Goal: Task Accomplishment & Management: Manage account settings

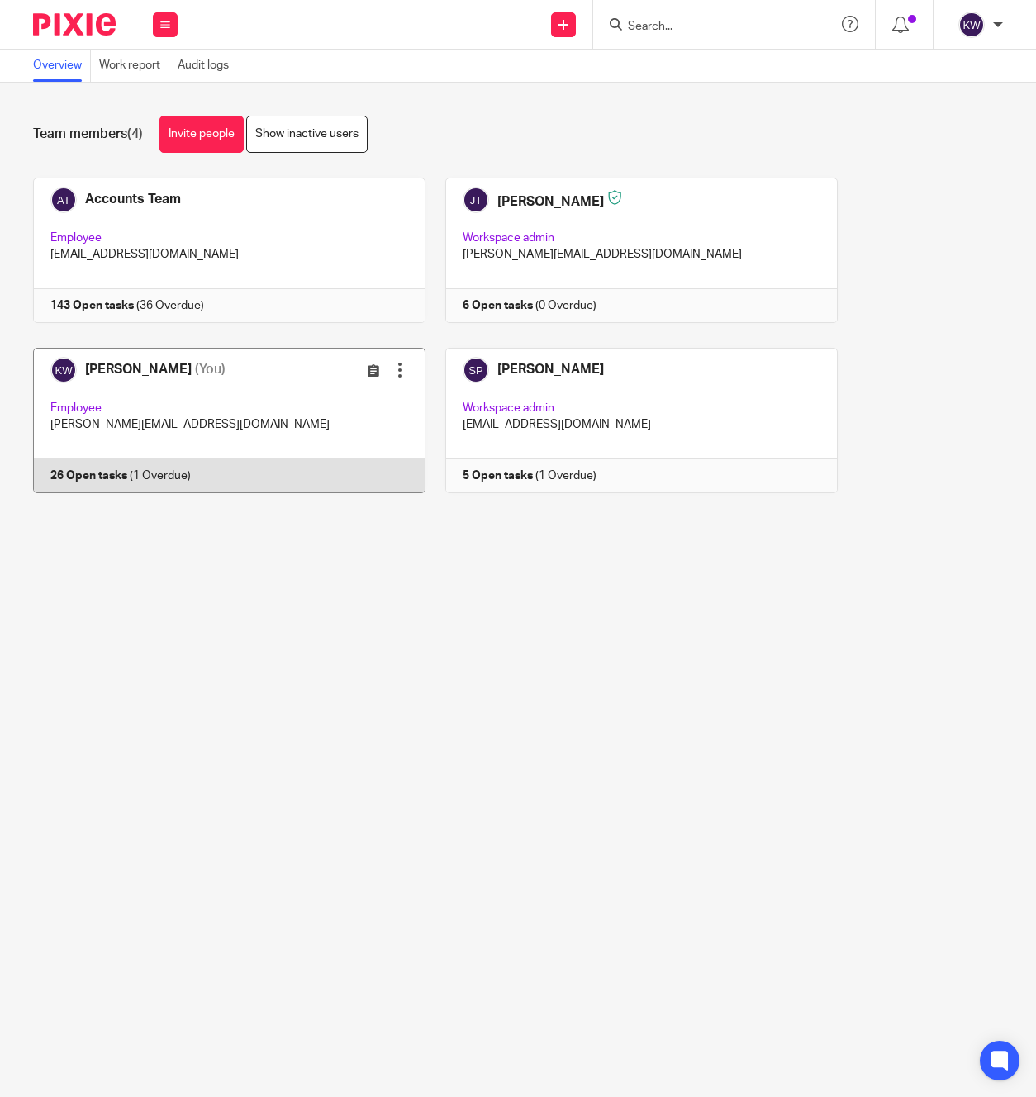
click at [236, 424] on link at bounding box center [220, 420] width 412 height 145
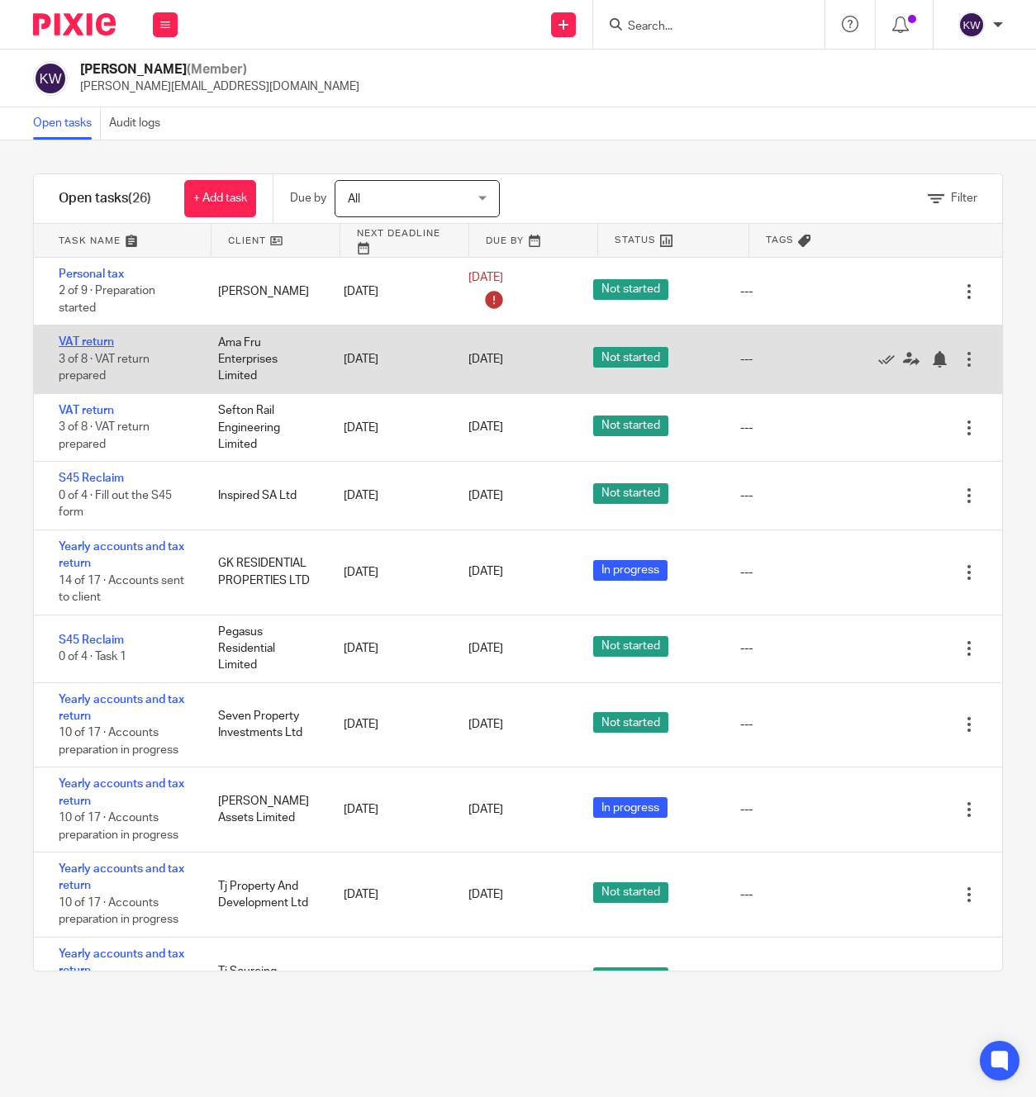
click at [80, 336] on link "VAT return" at bounding box center [86, 342] width 55 height 12
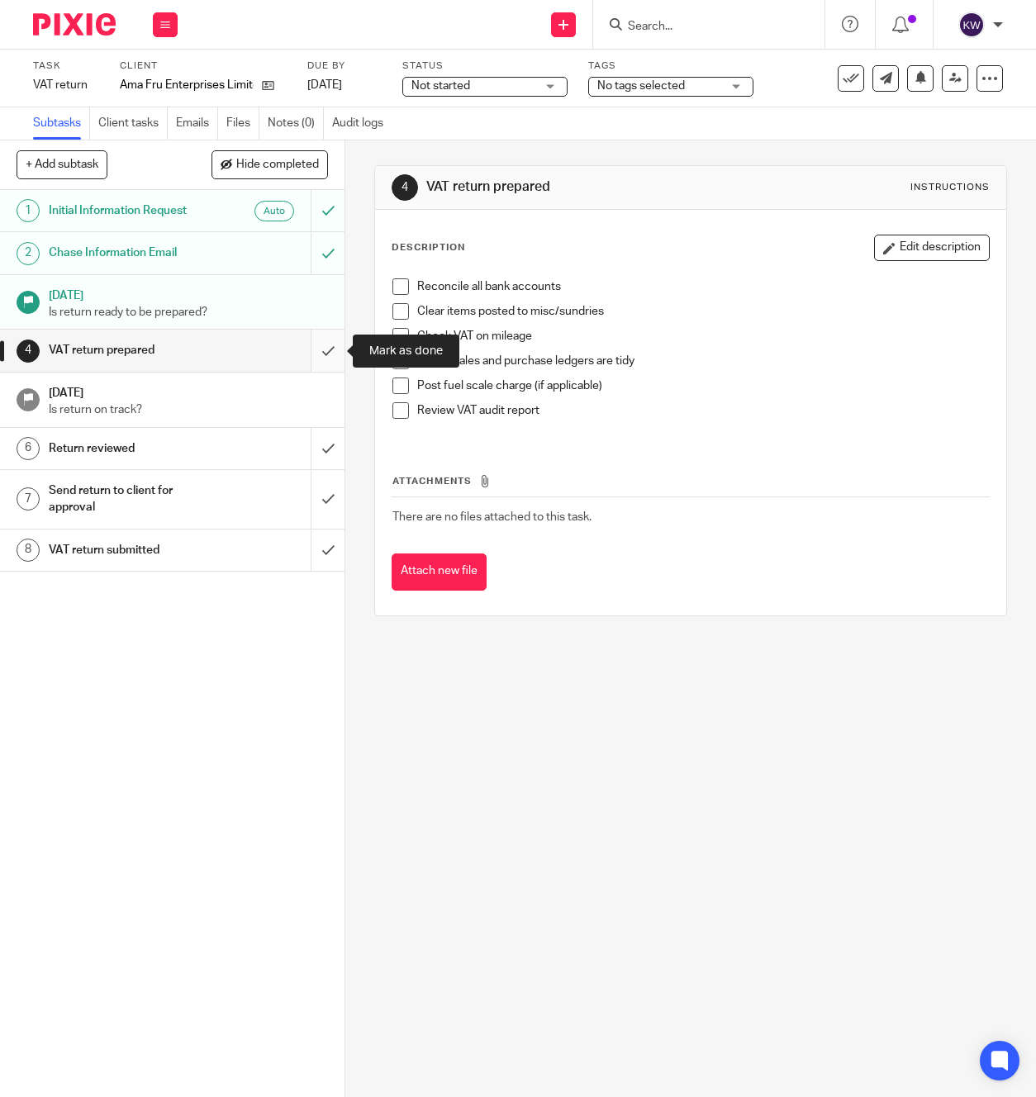
click at [327, 355] on input "submit" at bounding box center [172, 350] width 345 height 41
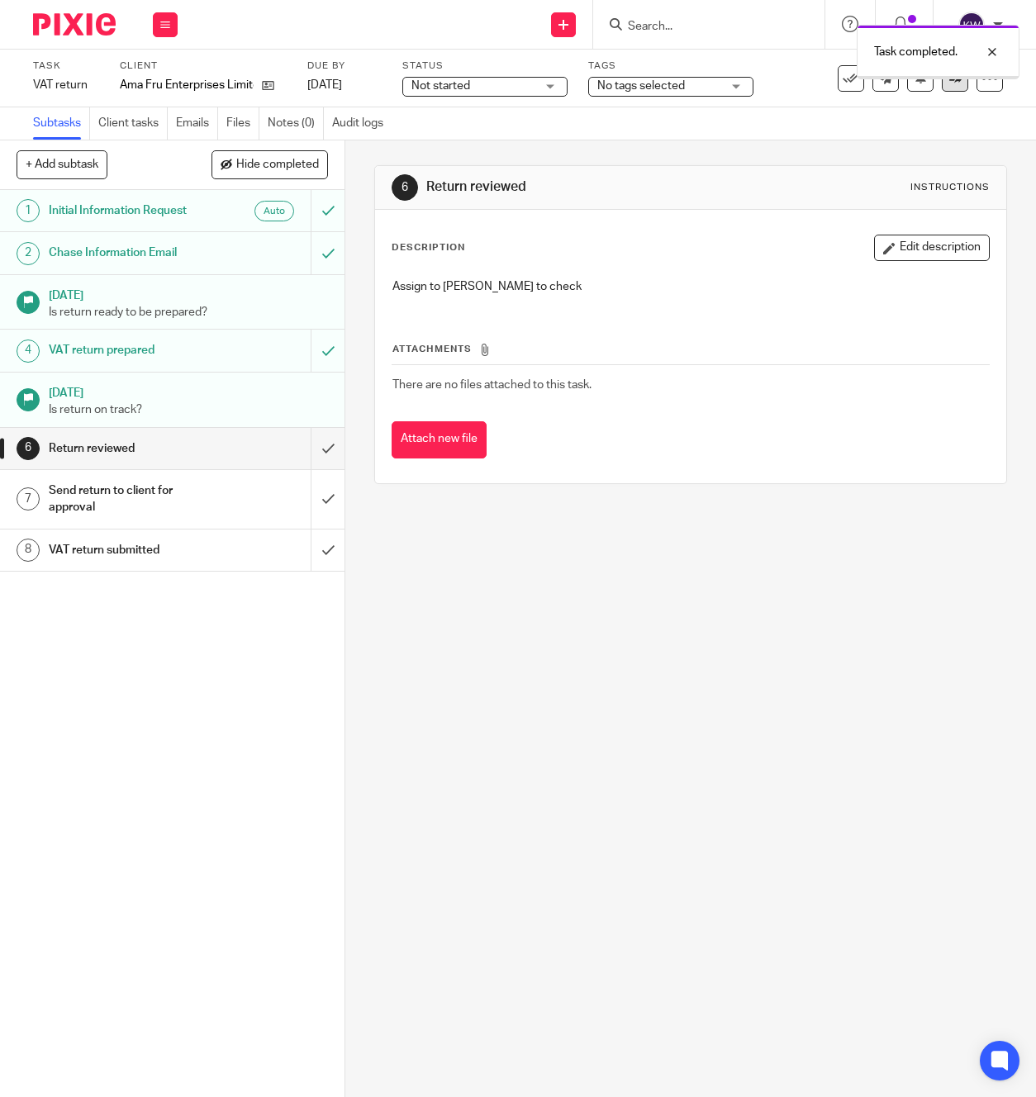
click at [957, 88] on link at bounding box center [955, 78] width 26 height 26
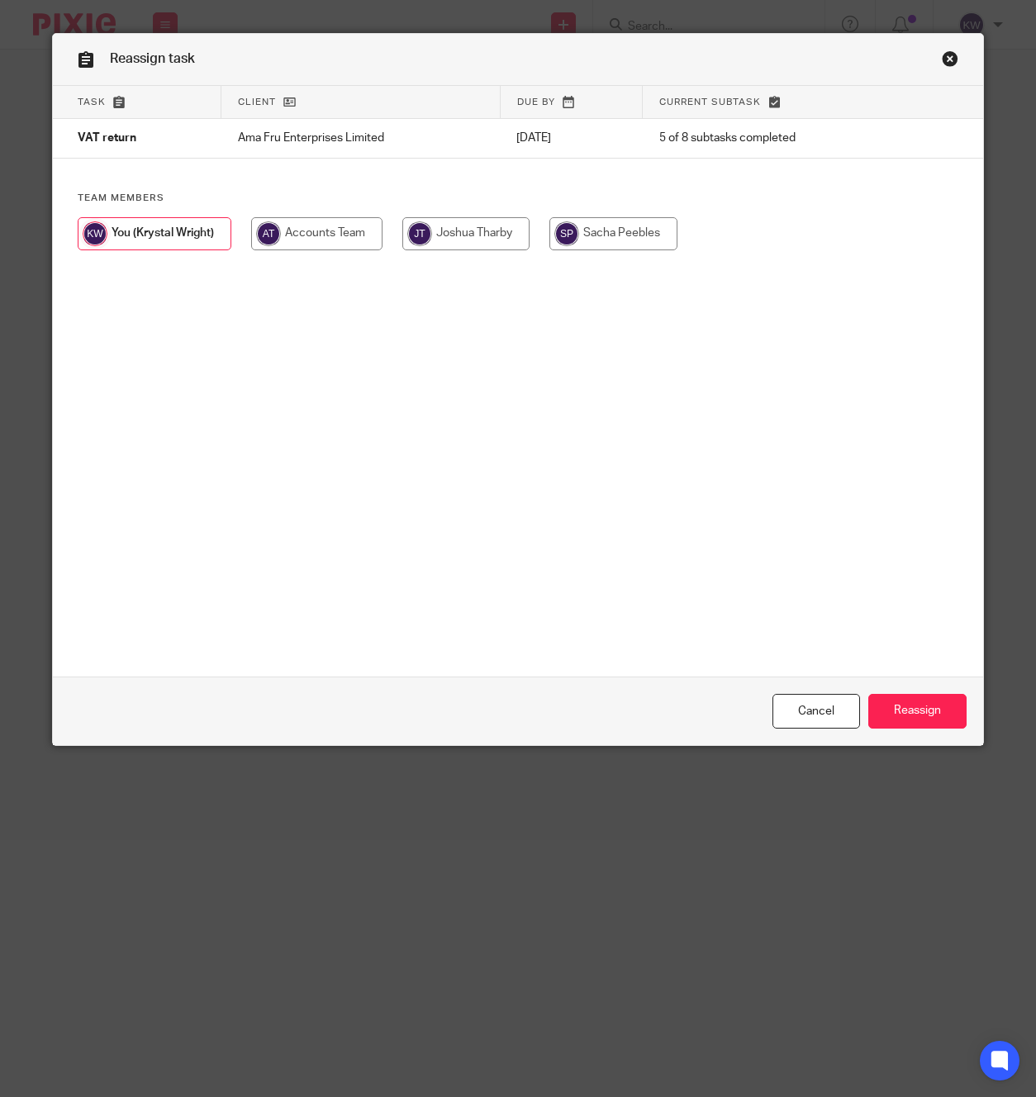
click at [464, 232] on input "radio" at bounding box center [465, 233] width 127 height 33
radio input "true"
click at [916, 713] on input "Reassign" at bounding box center [918, 712] width 98 height 36
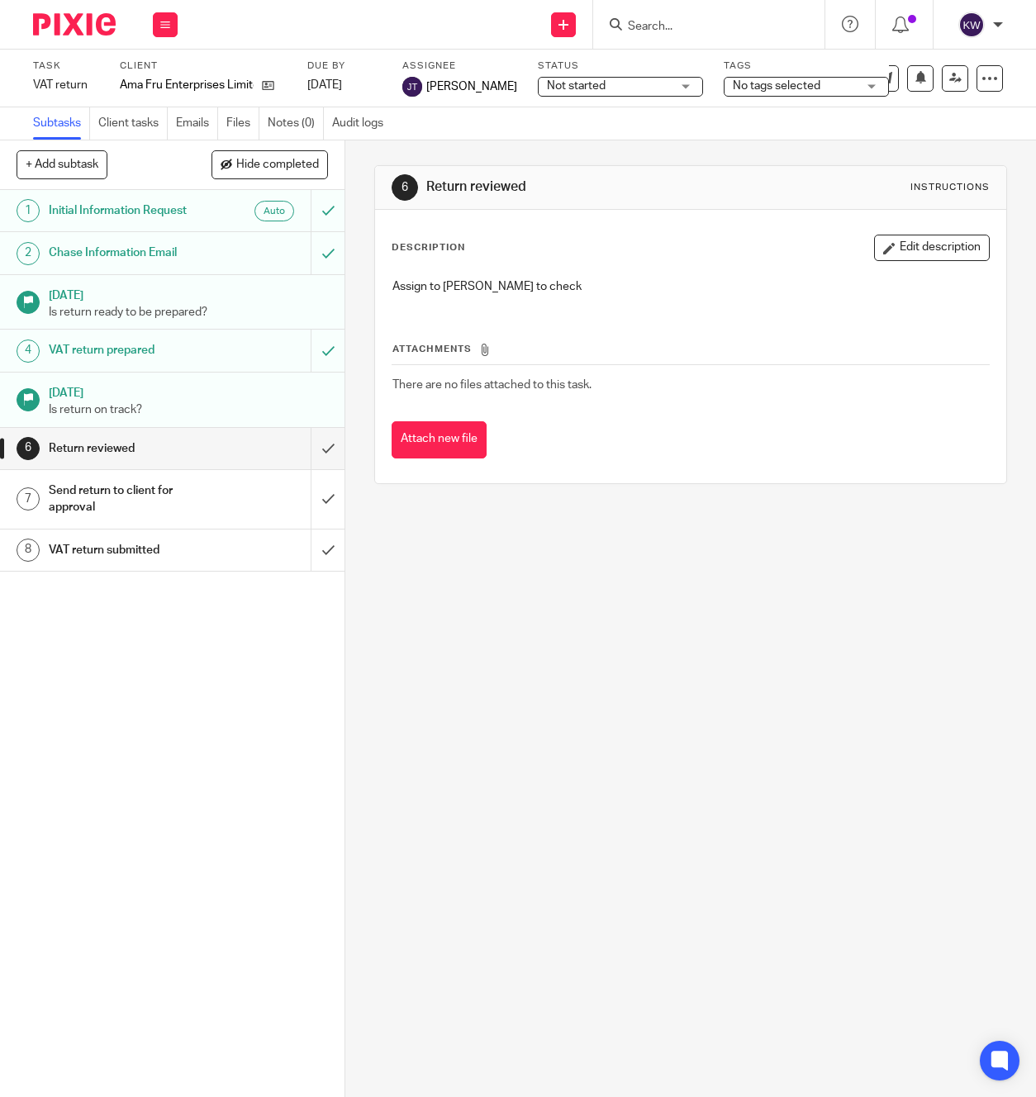
click at [667, 16] on form at bounding box center [714, 24] width 176 height 21
click at [672, 21] on input "Search" at bounding box center [700, 27] width 149 height 15
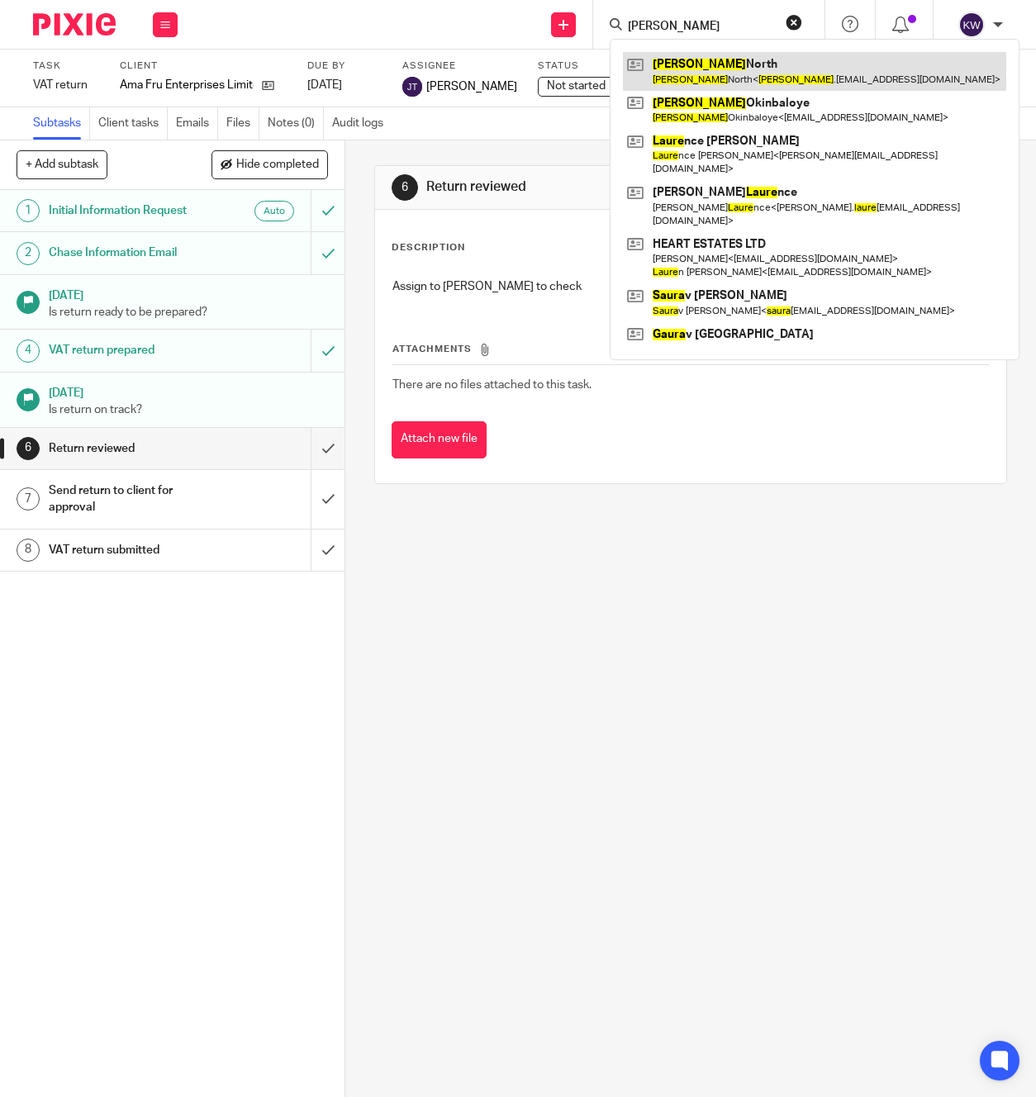
type input "[PERSON_NAME]"
click at [685, 68] on link at bounding box center [814, 71] width 383 height 38
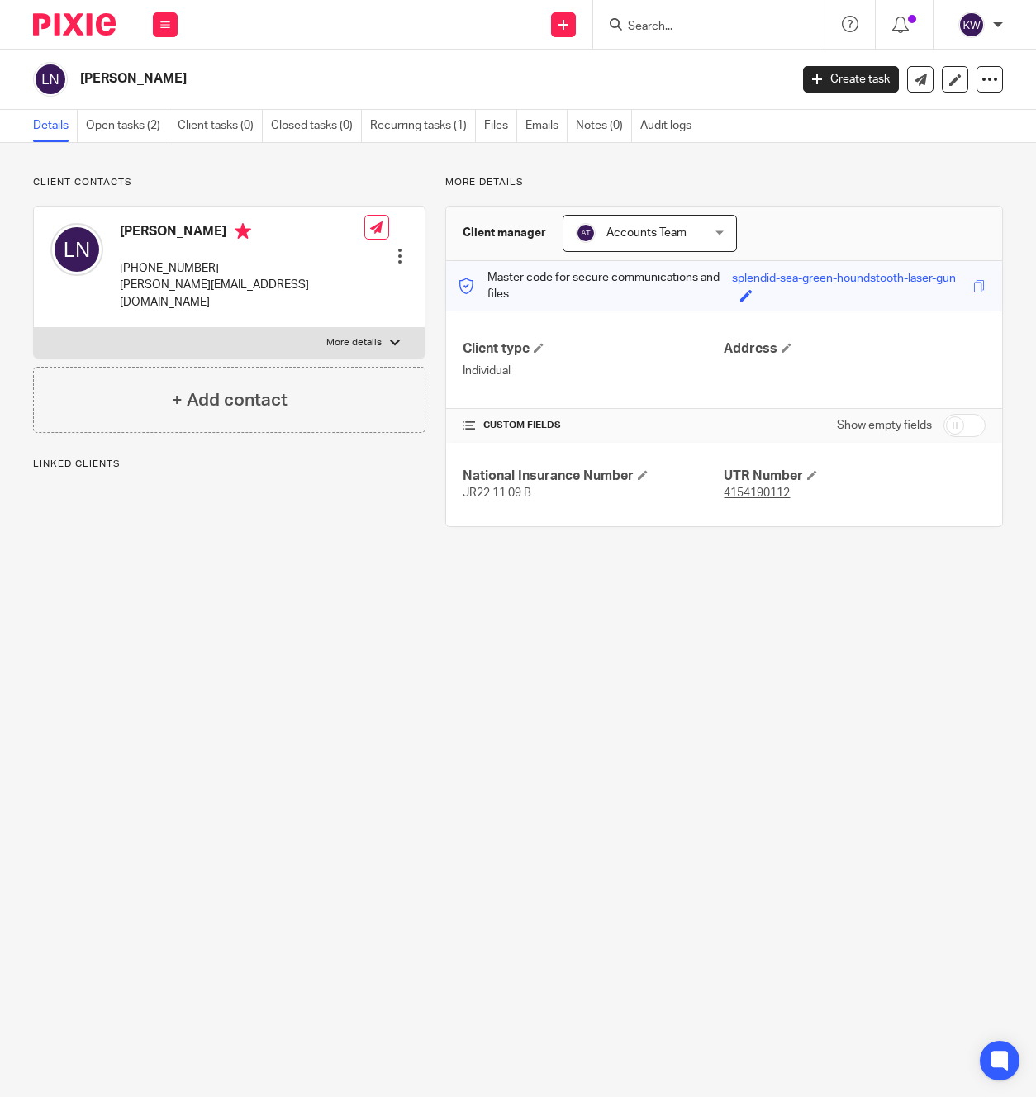
click at [170, 287] on p "laura.north5@outlook.com" at bounding box center [242, 294] width 245 height 34
copy div "laura.north5@outlook.com"
click at [664, 36] on div at bounding box center [708, 24] width 231 height 49
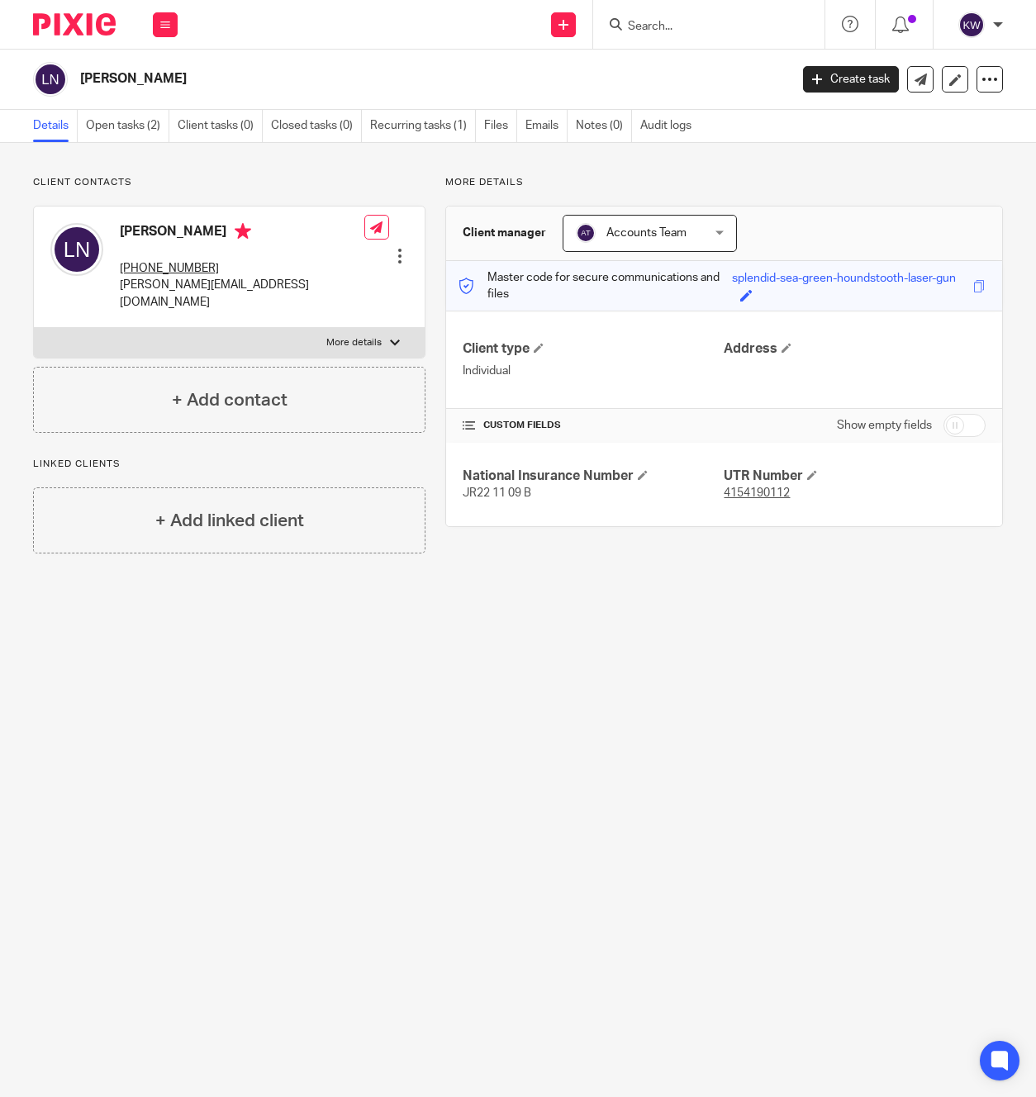
click at [650, 23] on input "Search" at bounding box center [700, 27] width 149 height 15
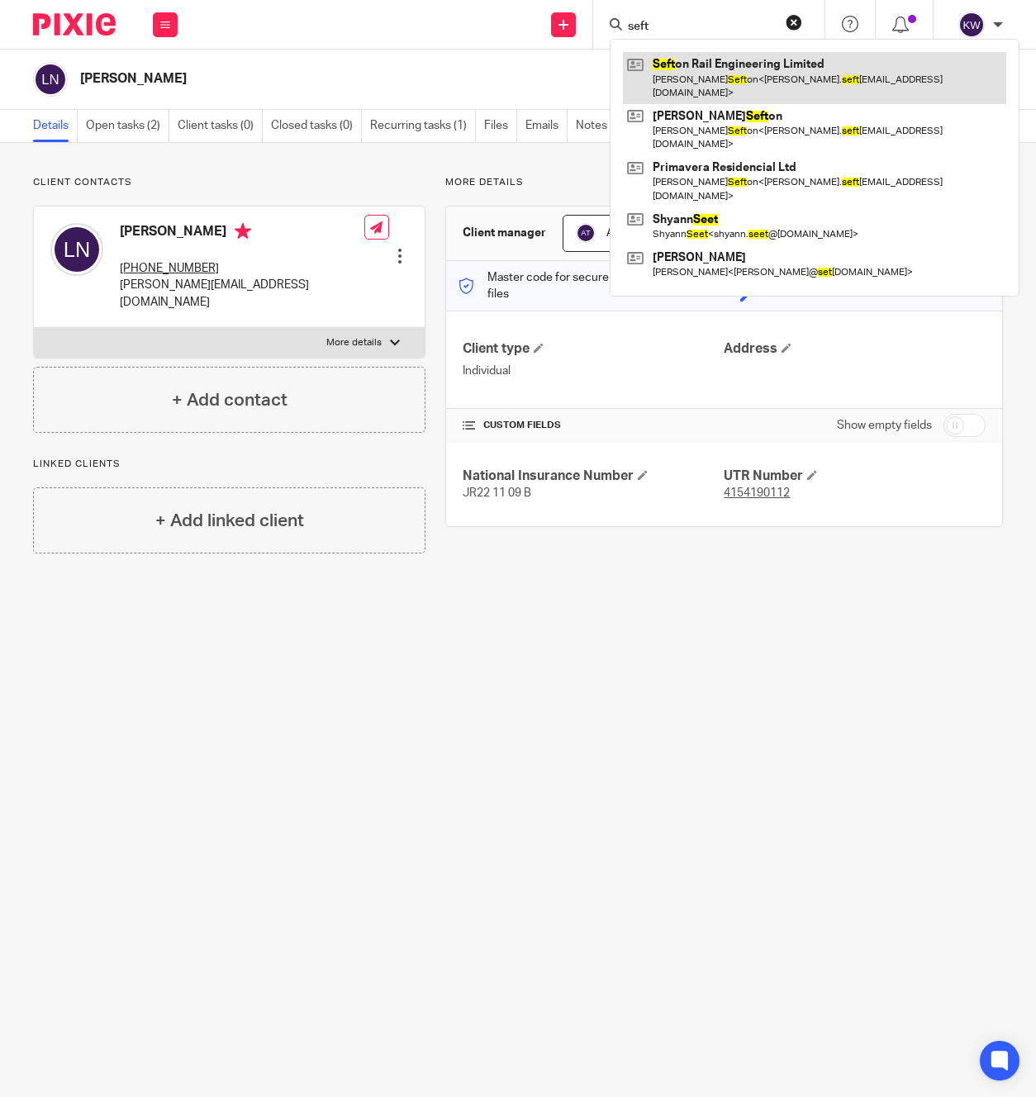
type input "seft"
click at [691, 76] on link at bounding box center [814, 77] width 383 height 51
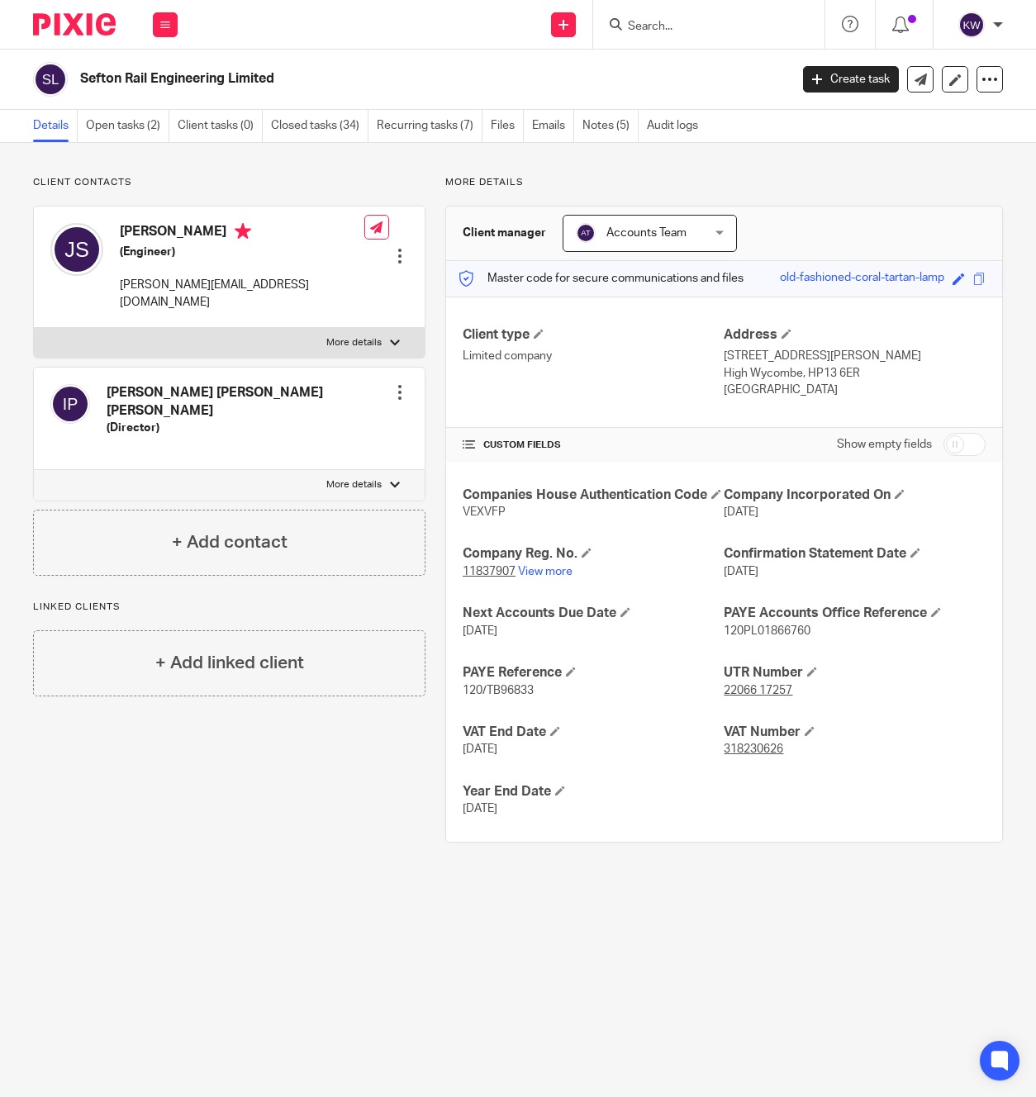
click at [193, 79] on h2 "Sefton Rail Engineering Limited" at bounding box center [359, 78] width 559 height 17
copy main "Sefton Rail Engineering Limited Create task Update from Companies House Export …"
click at [663, 29] on input "Search" at bounding box center [700, 27] width 149 height 15
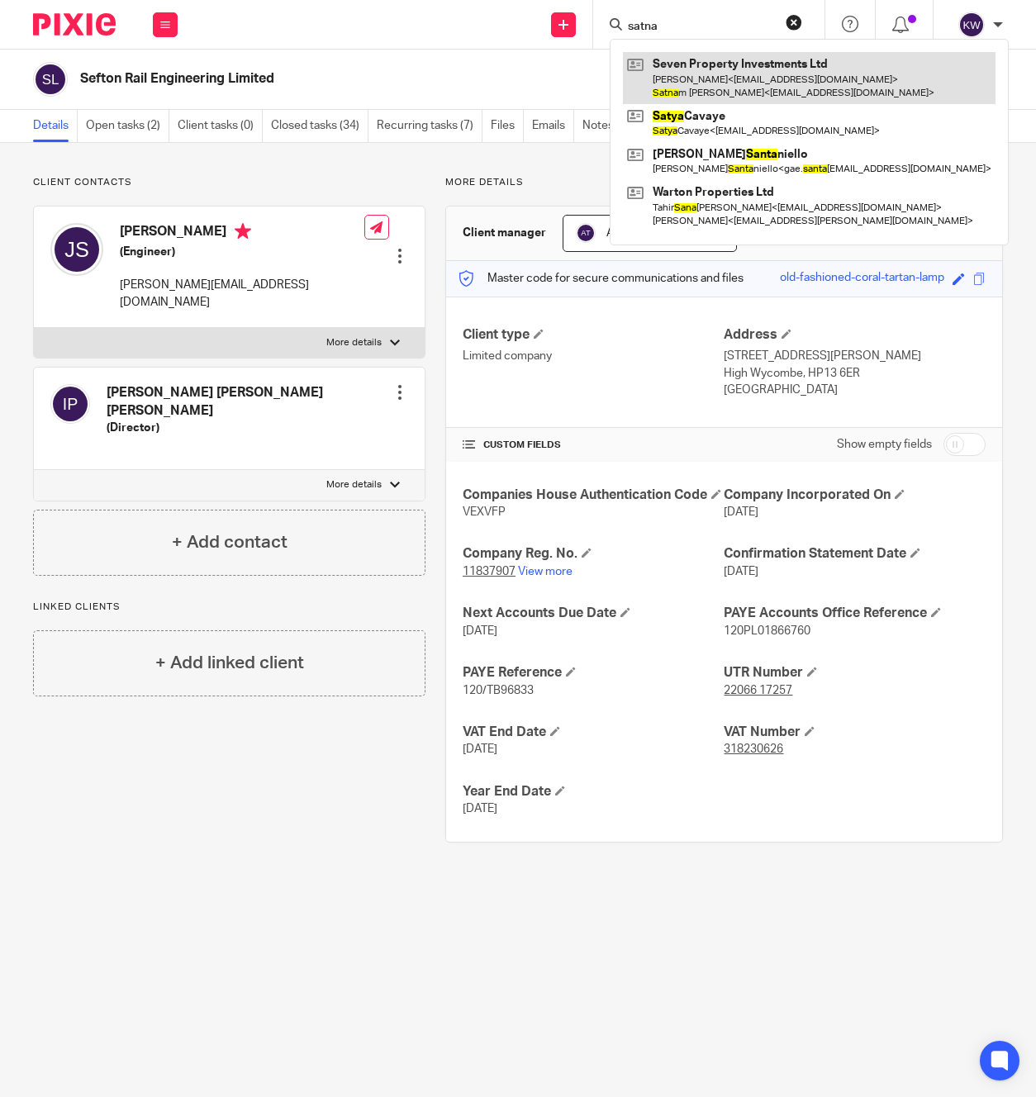
type input "satna"
click at [696, 77] on link at bounding box center [809, 77] width 373 height 51
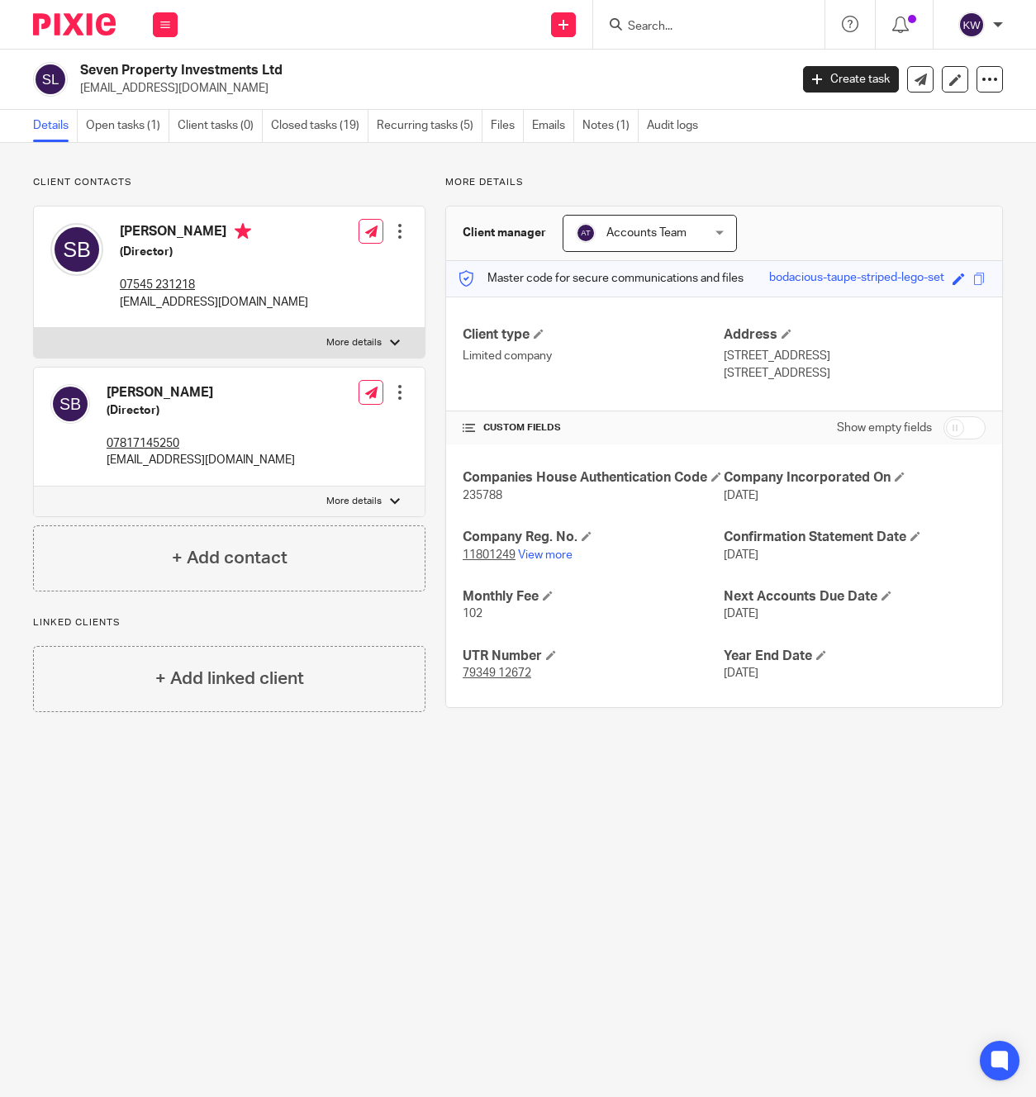
click at [652, 24] on input "Search" at bounding box center [700, 27] width 149 height 15
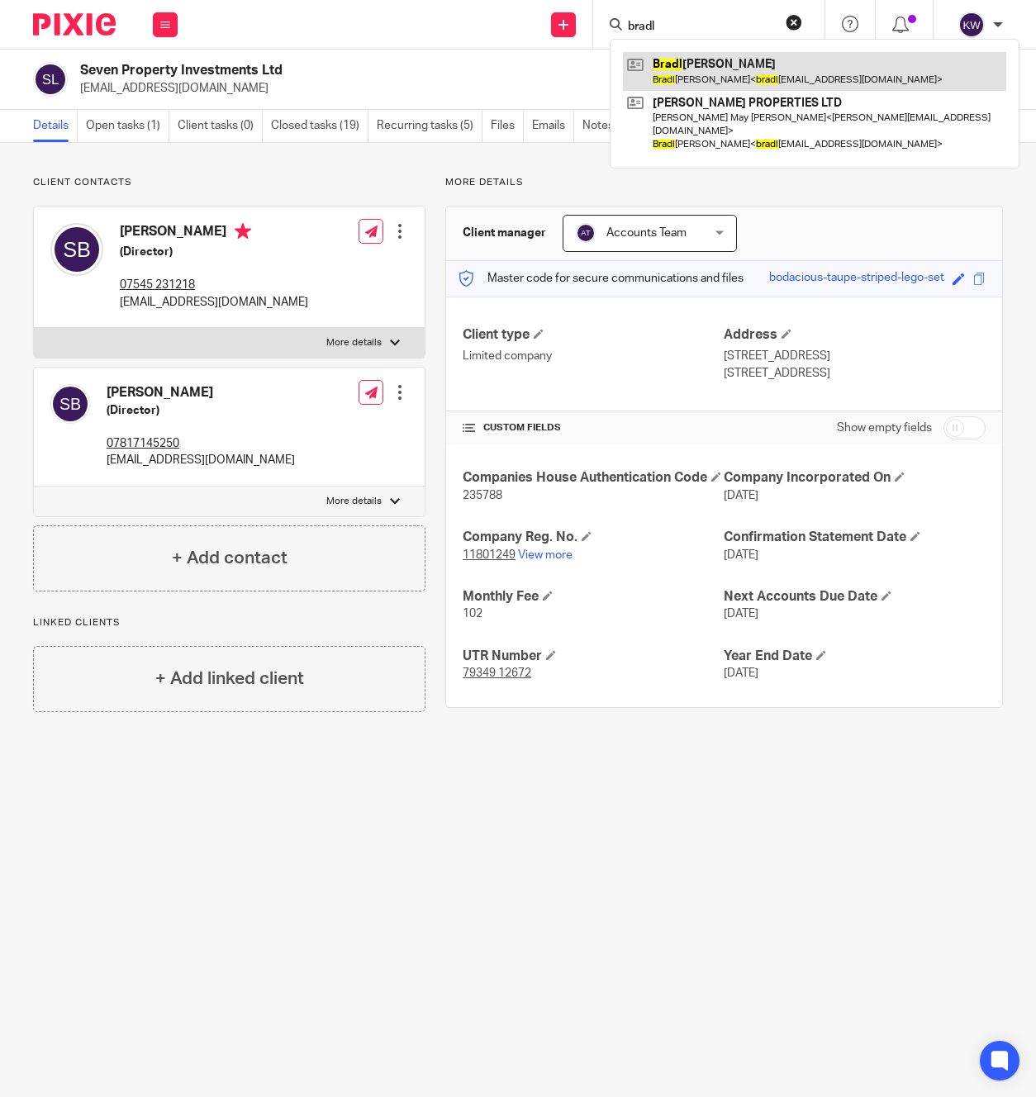
type input "bradl"
click at [679, 74] on link at bounding box center [814, 71] width 383 height 38
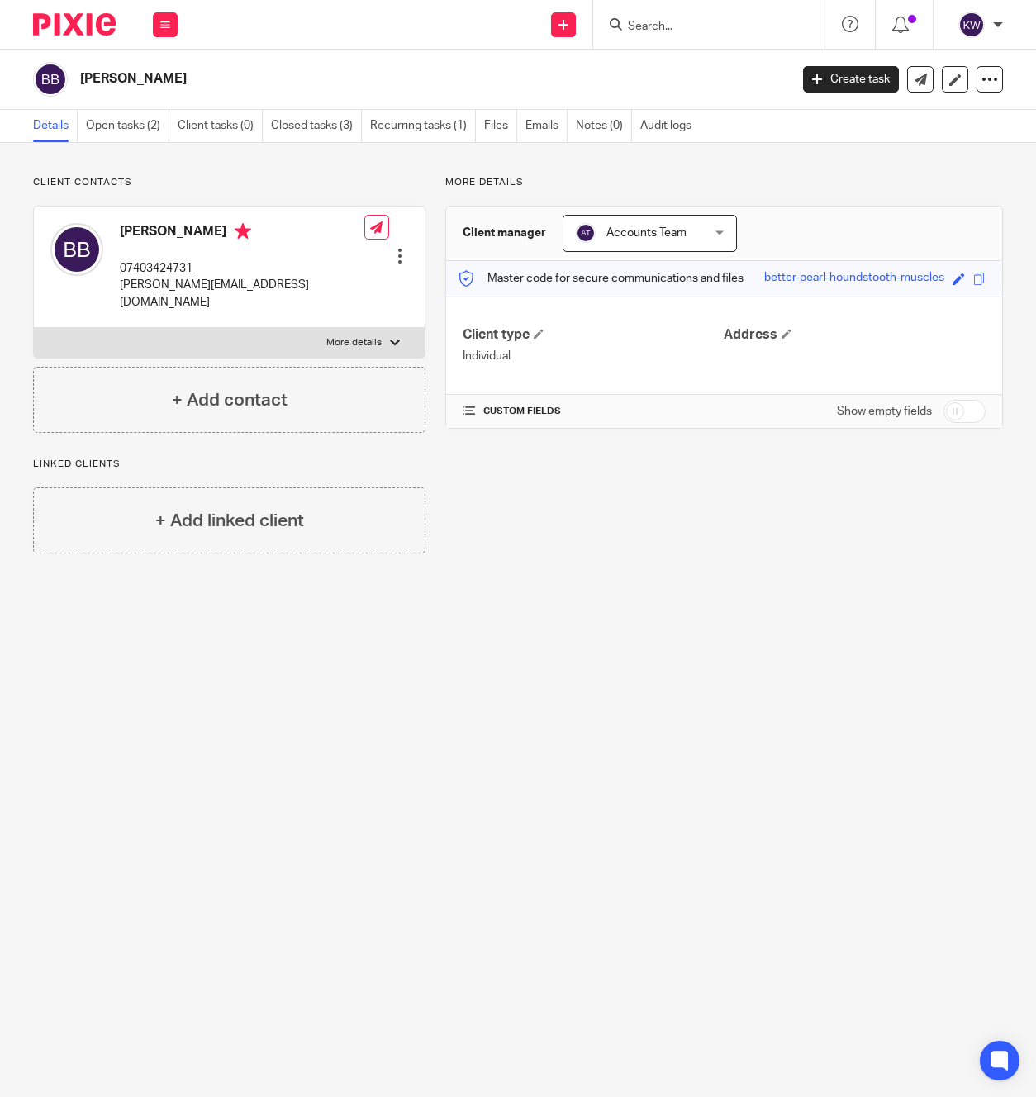
drag, startPoint x: 629, startPoint y: 23, endPoint x: 654, endPoint y: 33, distance: 26.7
click at [633, 26] on input "Search" at bounding box center [700, 27] width 149 height 15
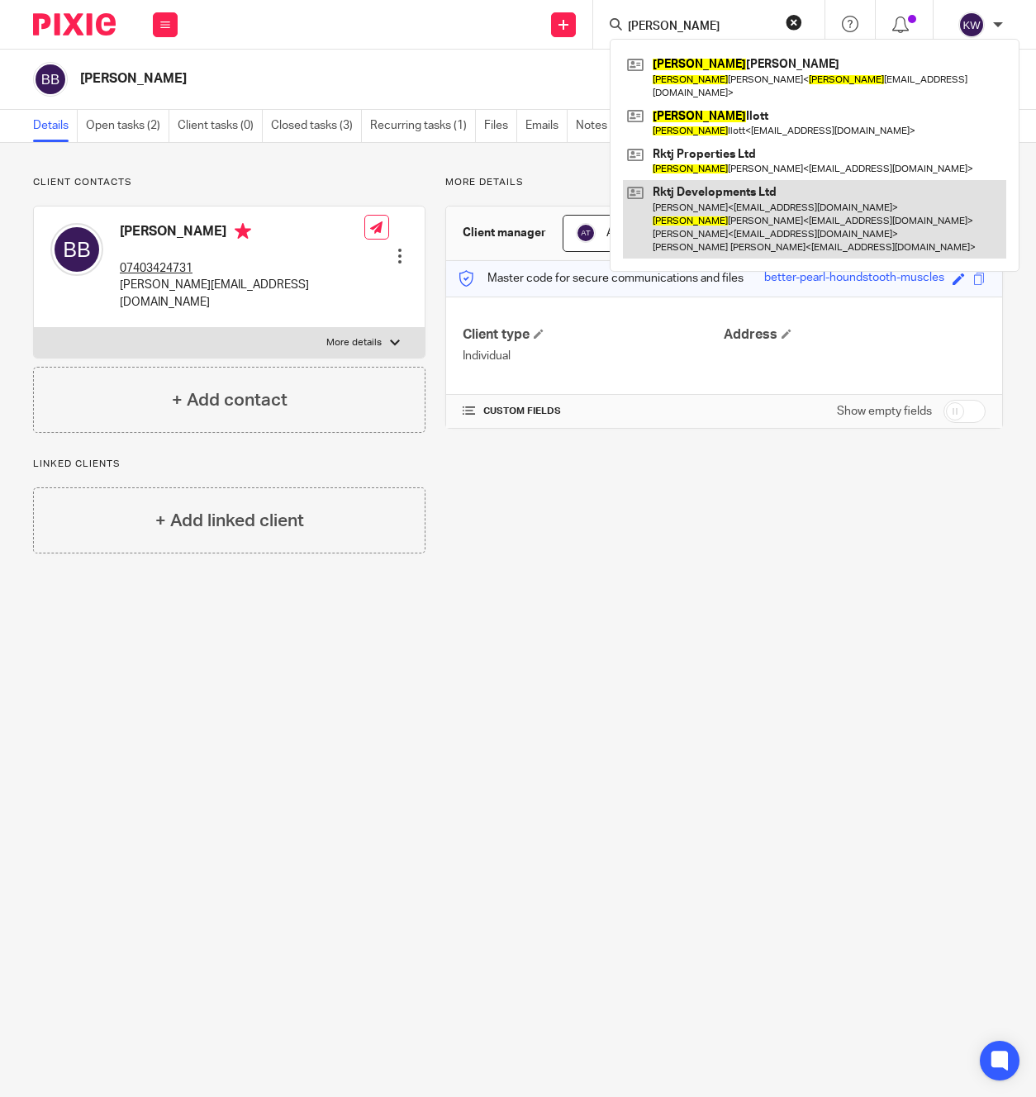
type input "trevor"
click at [675, 212] on link at bounding box center [814, 219] width 383 height 79
